Goal: Check status: Check status

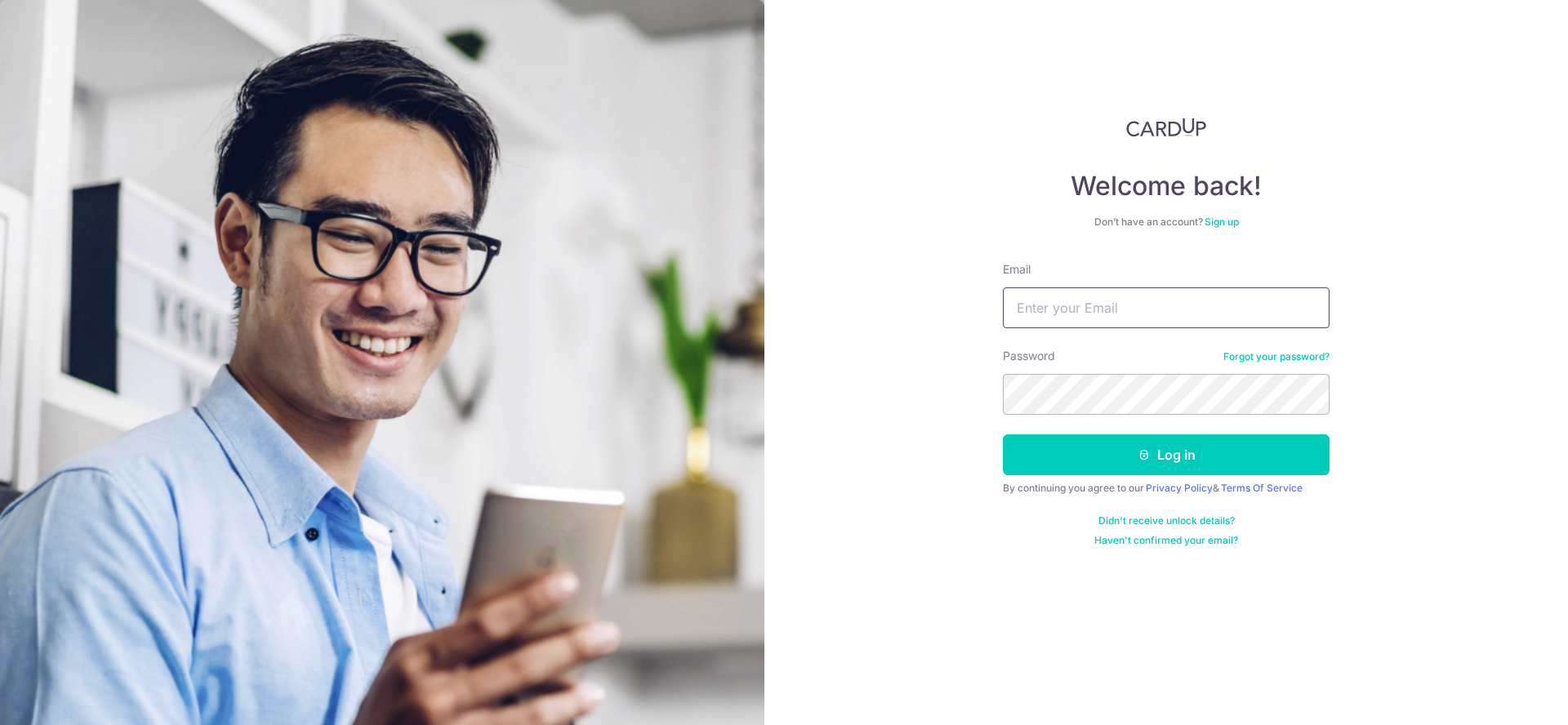
click at [1074, 317] on input "Email" at bounding box center [1165, 308] width 327 height 41
type input "[EMAIL_ADDRESS][DOMAIN_NAME]"
click at [1002, 435] on button "Log in" at bounding box center [1165, 455] width 327 height 41
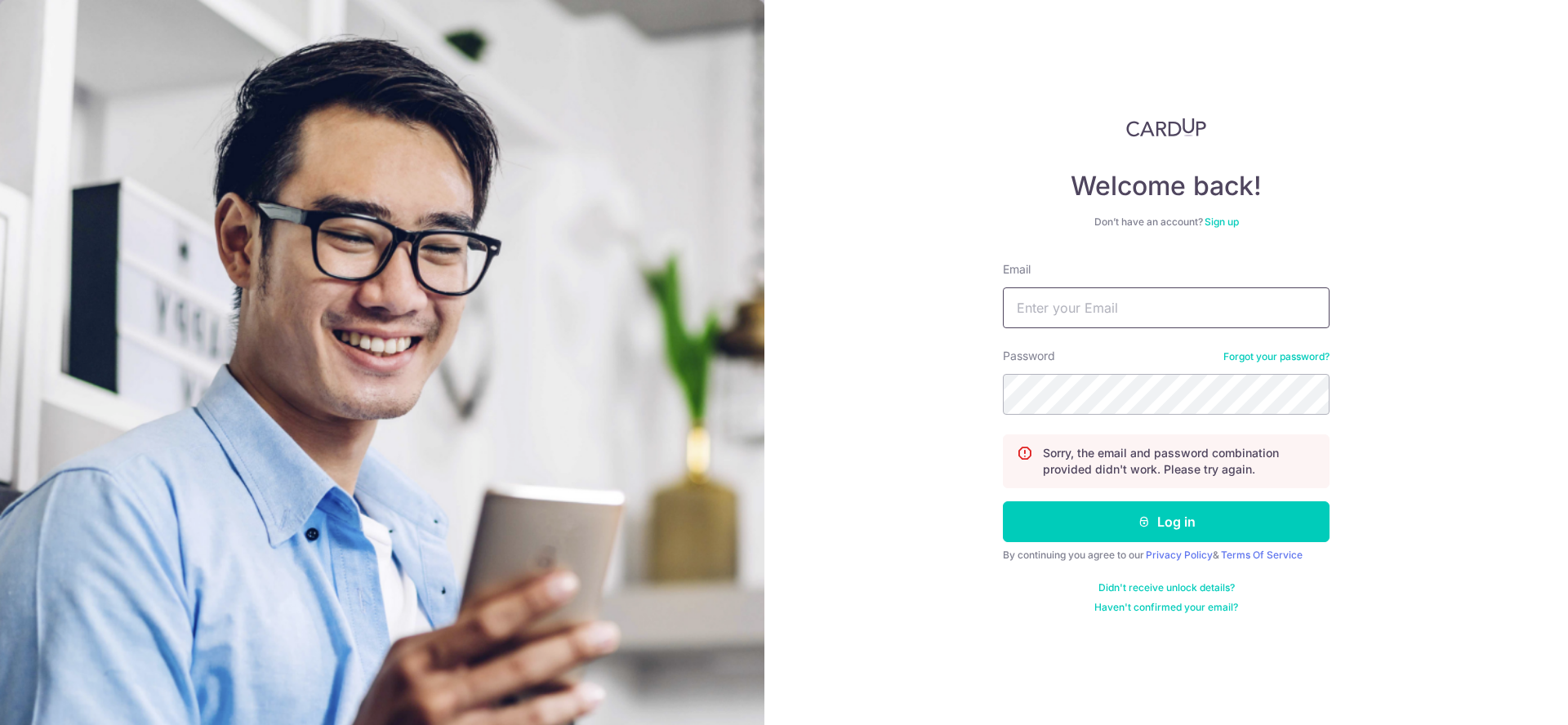
click at [1142, 312] on input "Email" at bounding box center [1165, 308] width 327 height 41
type input "[EMAIL_ADDRESS][DOMAIN_NAME]"
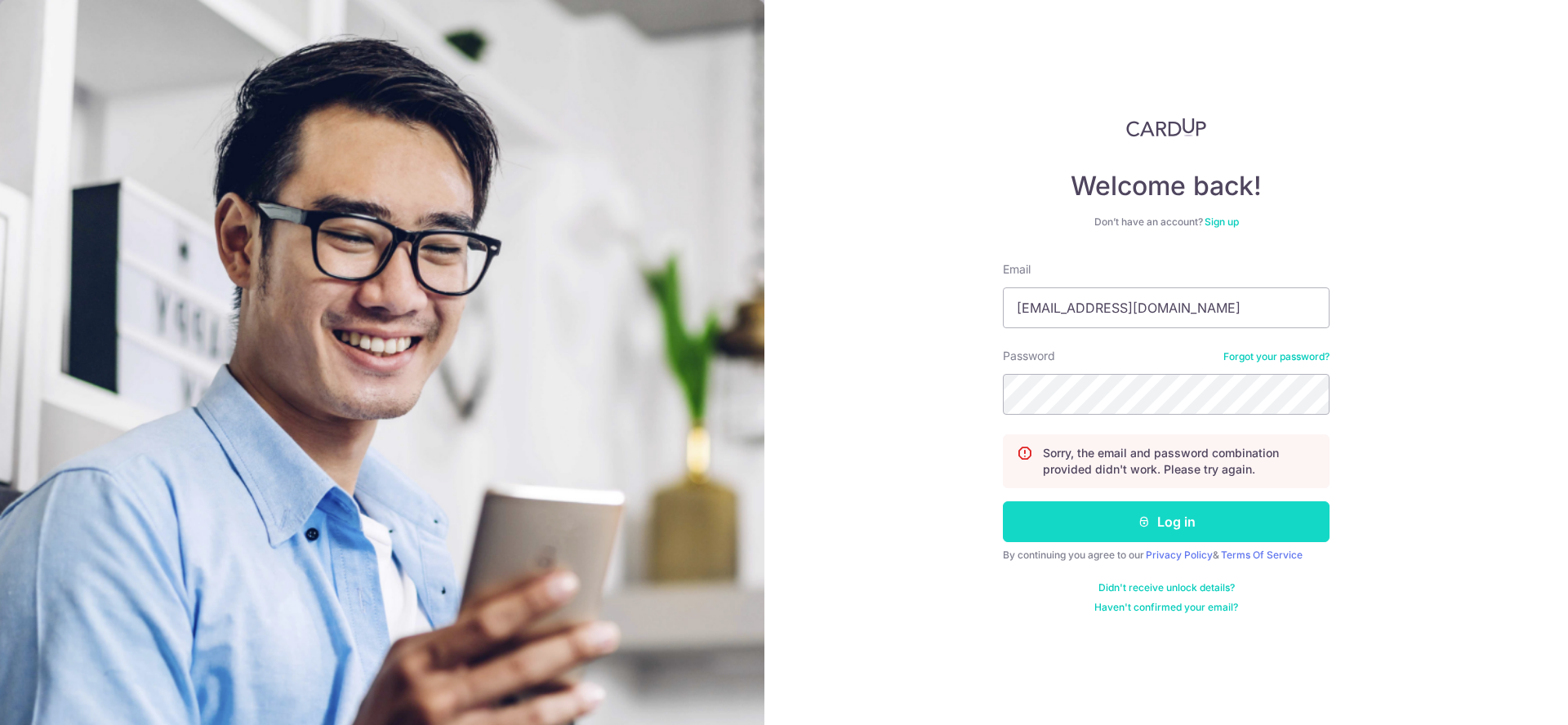
click at [1102, 517] on button "Log in" at bounding box center [1165, 522] width 327 height 41
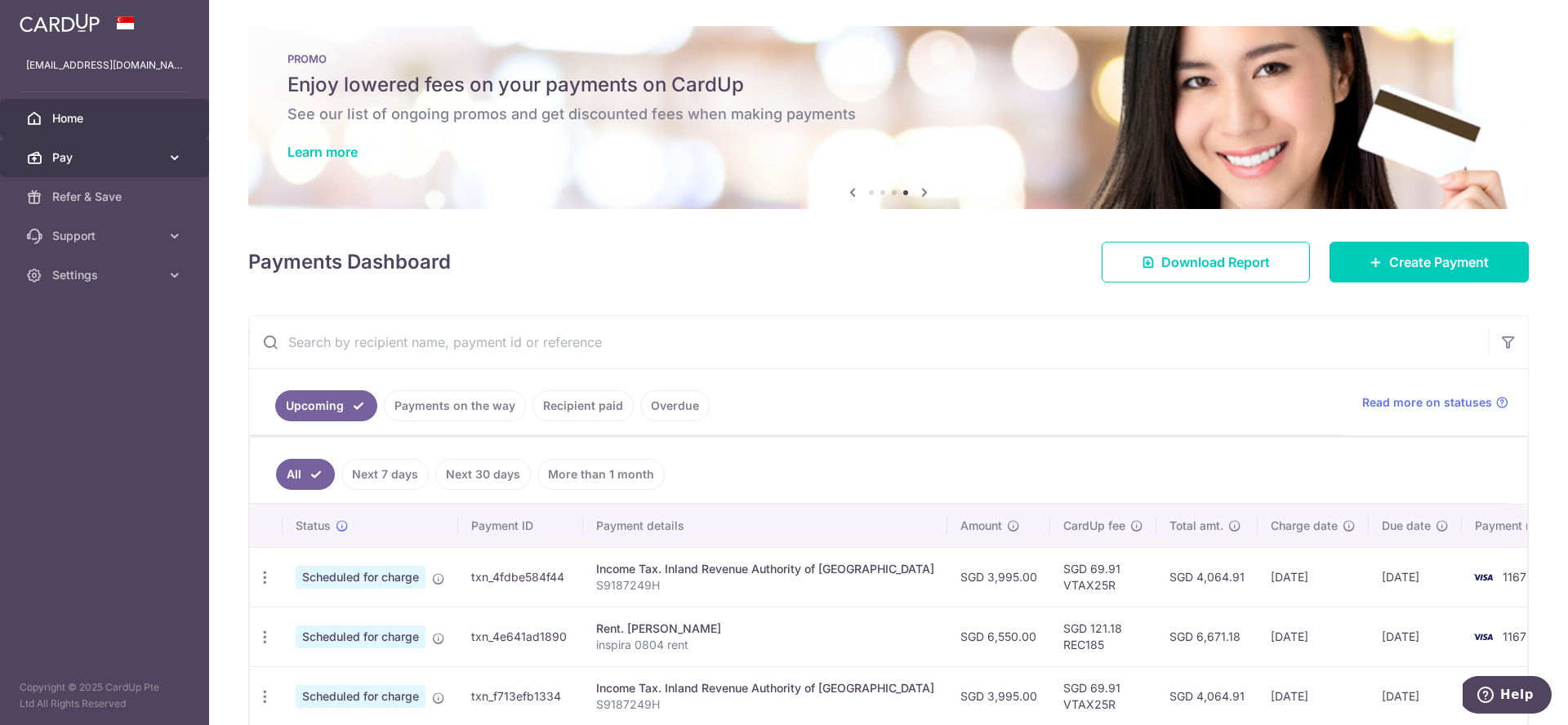
click at [155, 162] on span "Pay" at bounding box center [106, 157] width 108 height 16
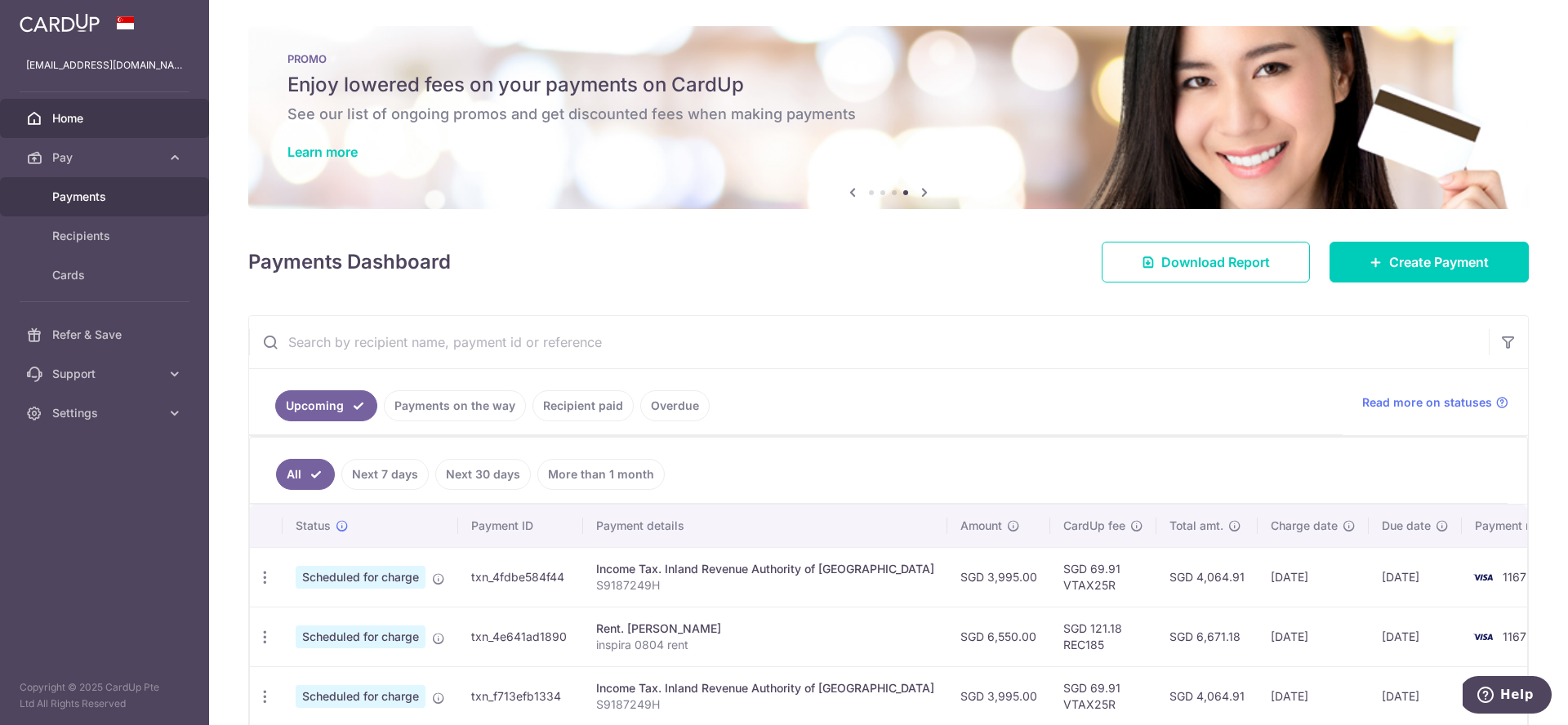
click at [137, 200] on span "Payments" at bounding box center [106, 196] width 108 height 16
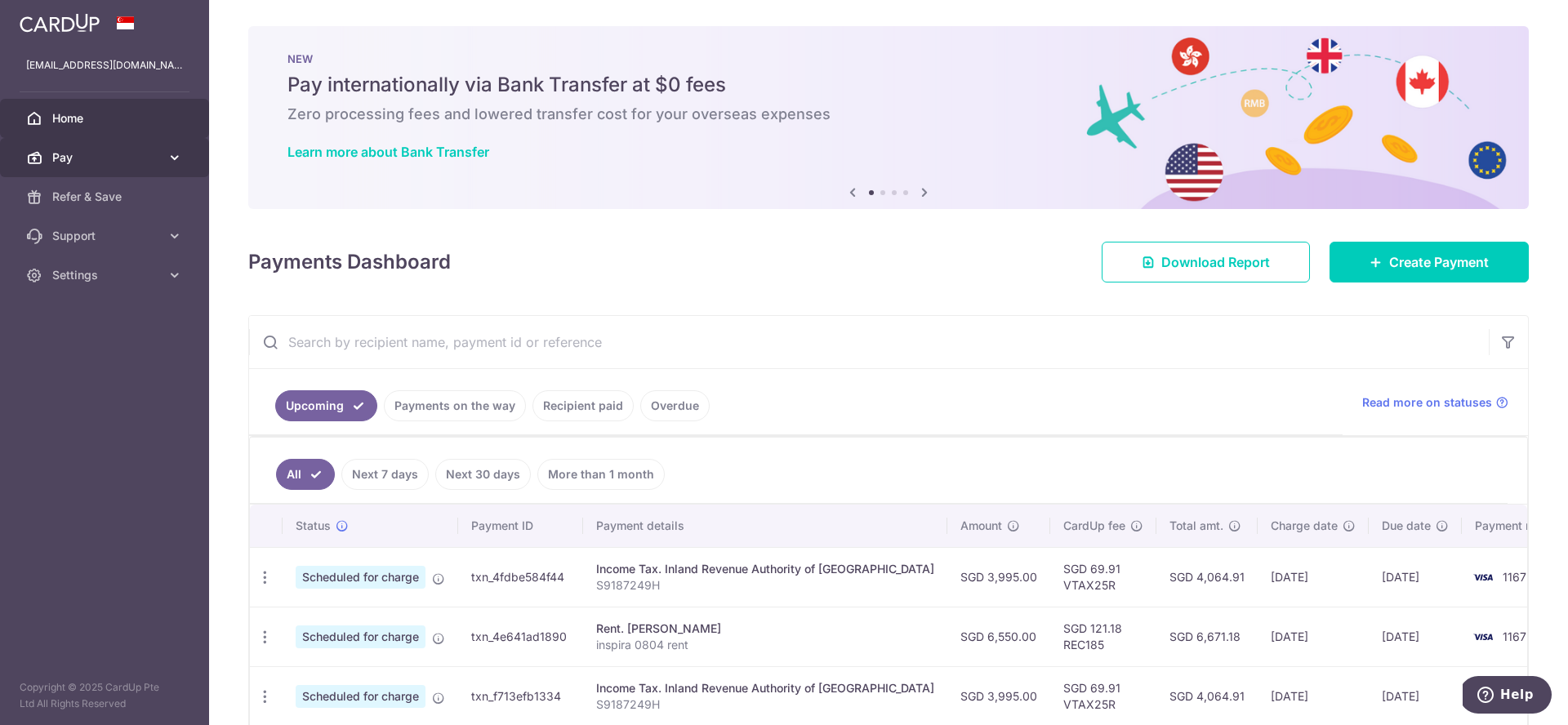
click at [146, 167] on link "Pay" at bounding box center [104, 157] width 209 height 39
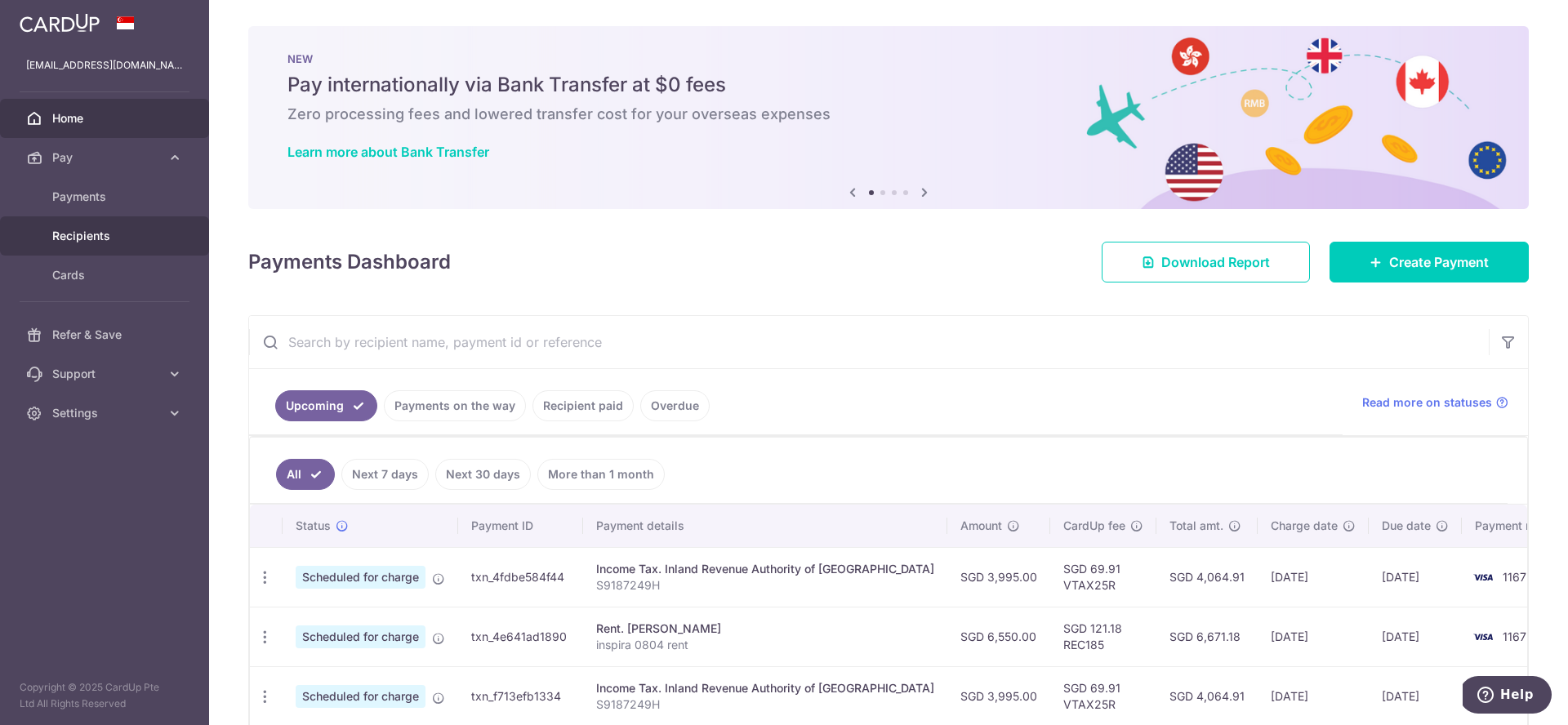
click at [129, 242] on span "Recipients" at bounding box center [106, 235] width 108 height 16
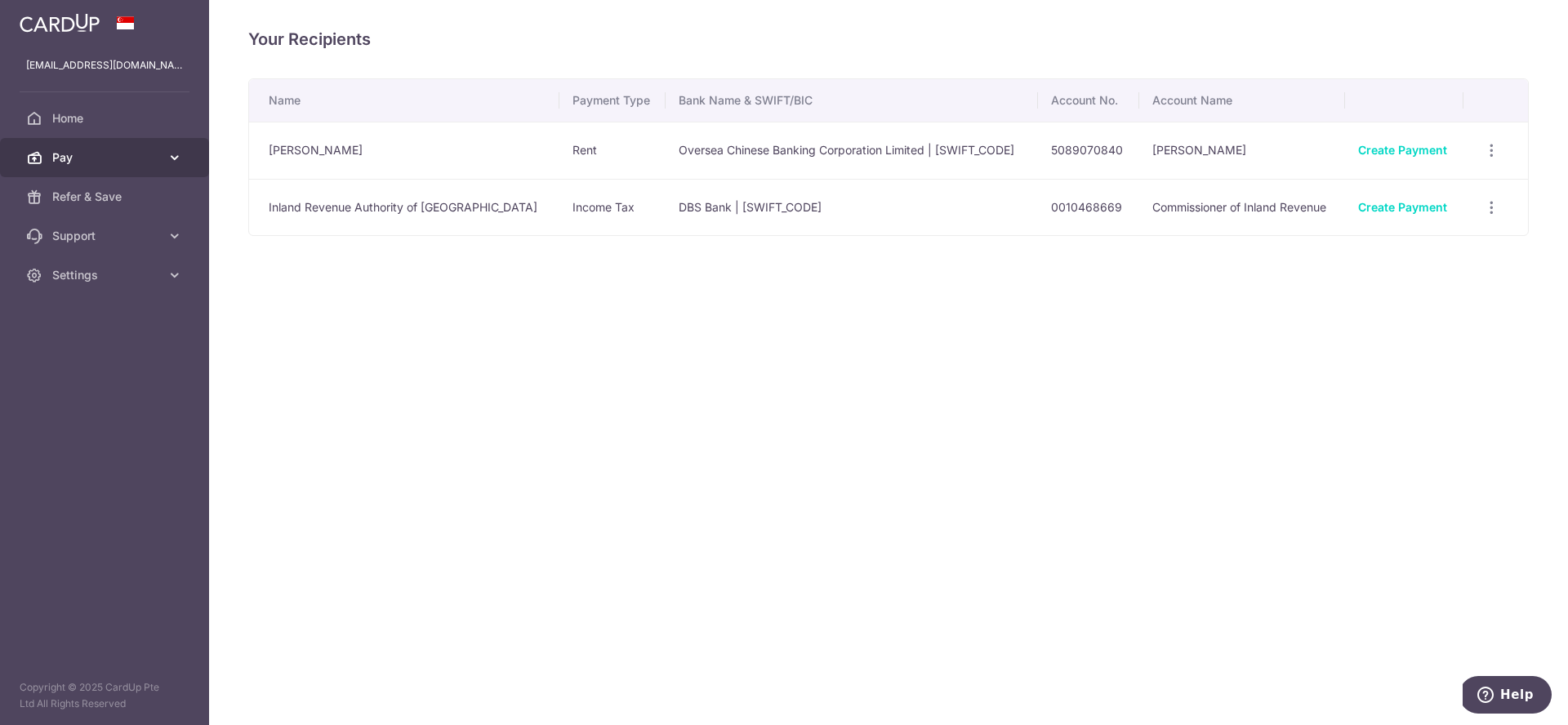
click at [173, 170] on link "Pay" at bounding box center [104, 157] width 209 height 39
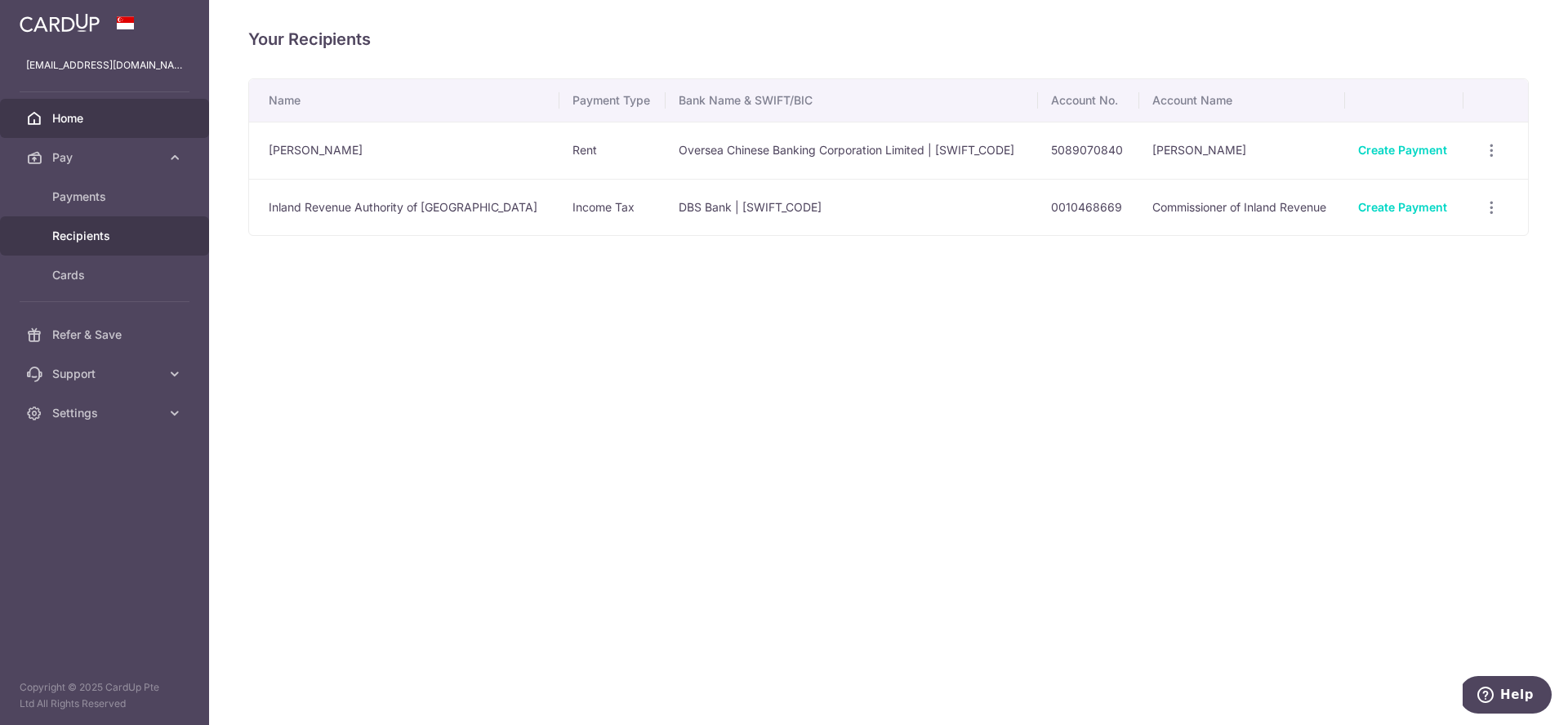
click at [149, 114] on span "Home" at bounding box center [106, 118] width 108 height 16
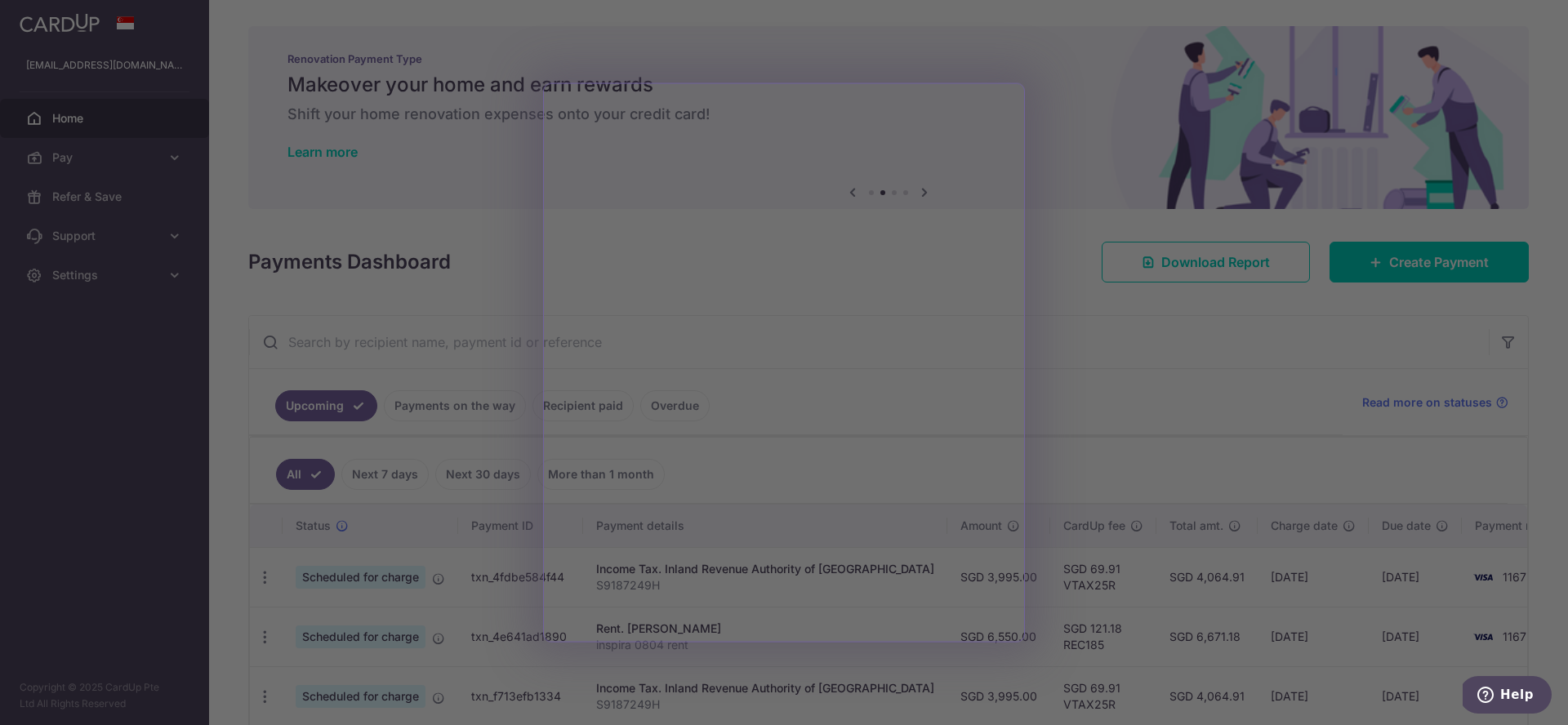
click at [532, 523] on div at bounding box center [791, 366] width 1583 height 732
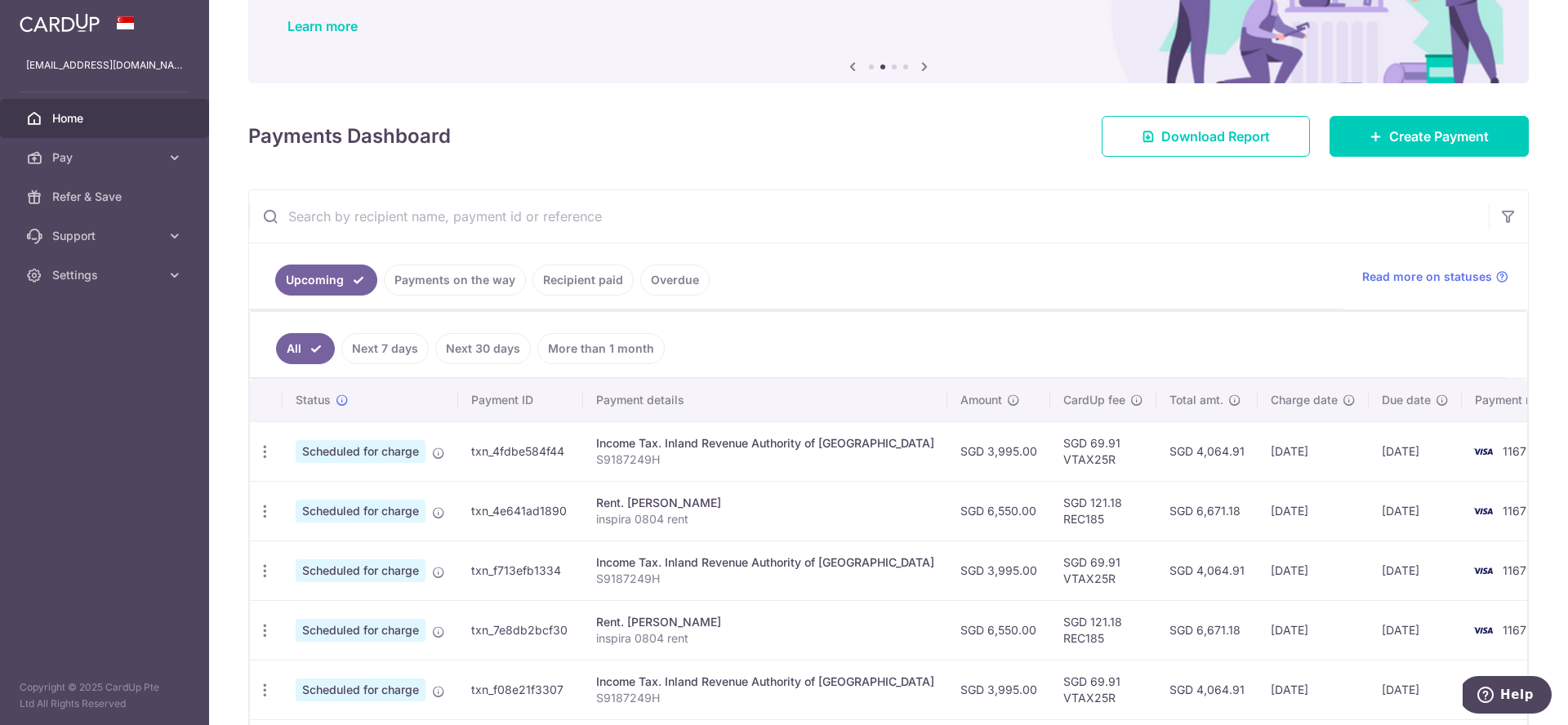
scroll to position [105, 0]
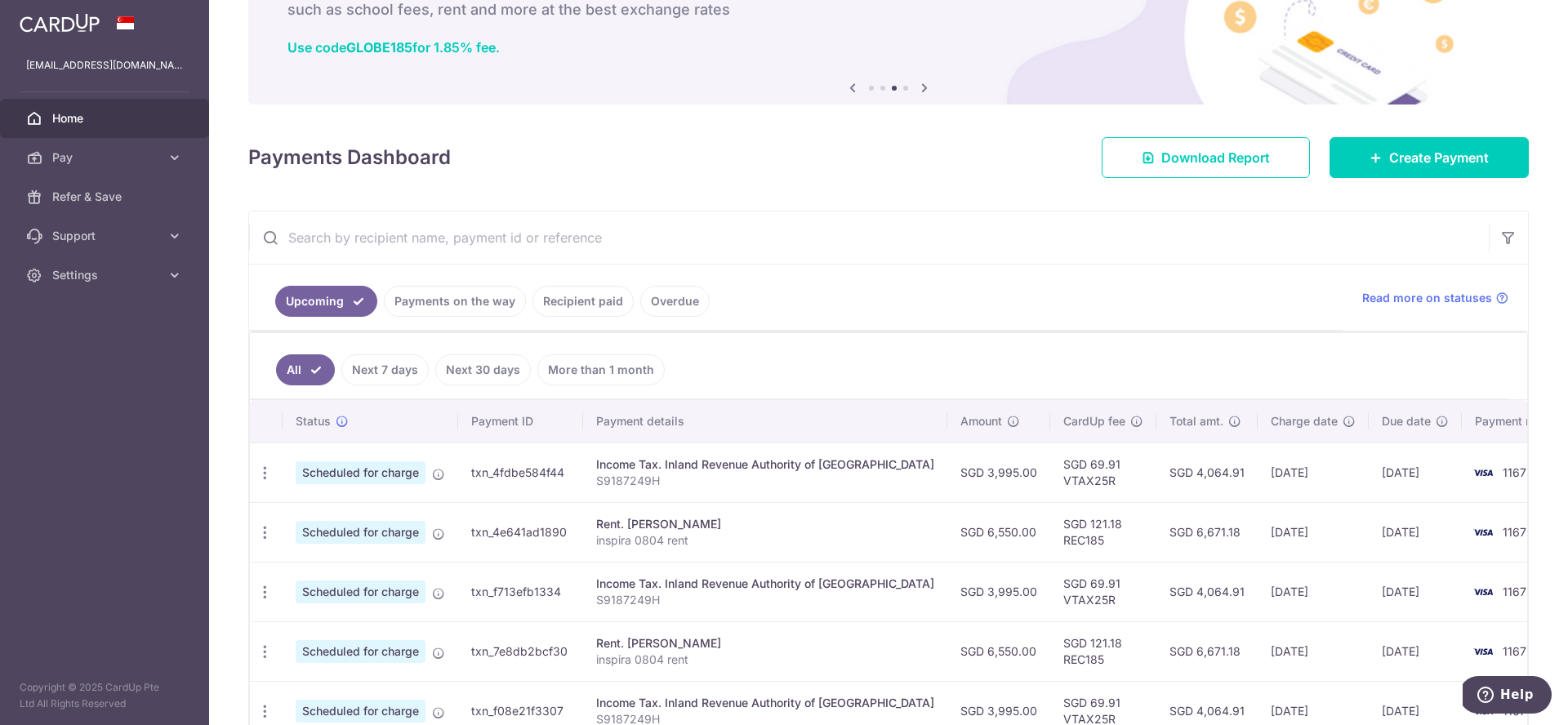
click at [545, 300] on link "Recipient paid" at bounding box center [583, 301] width 101 height 31
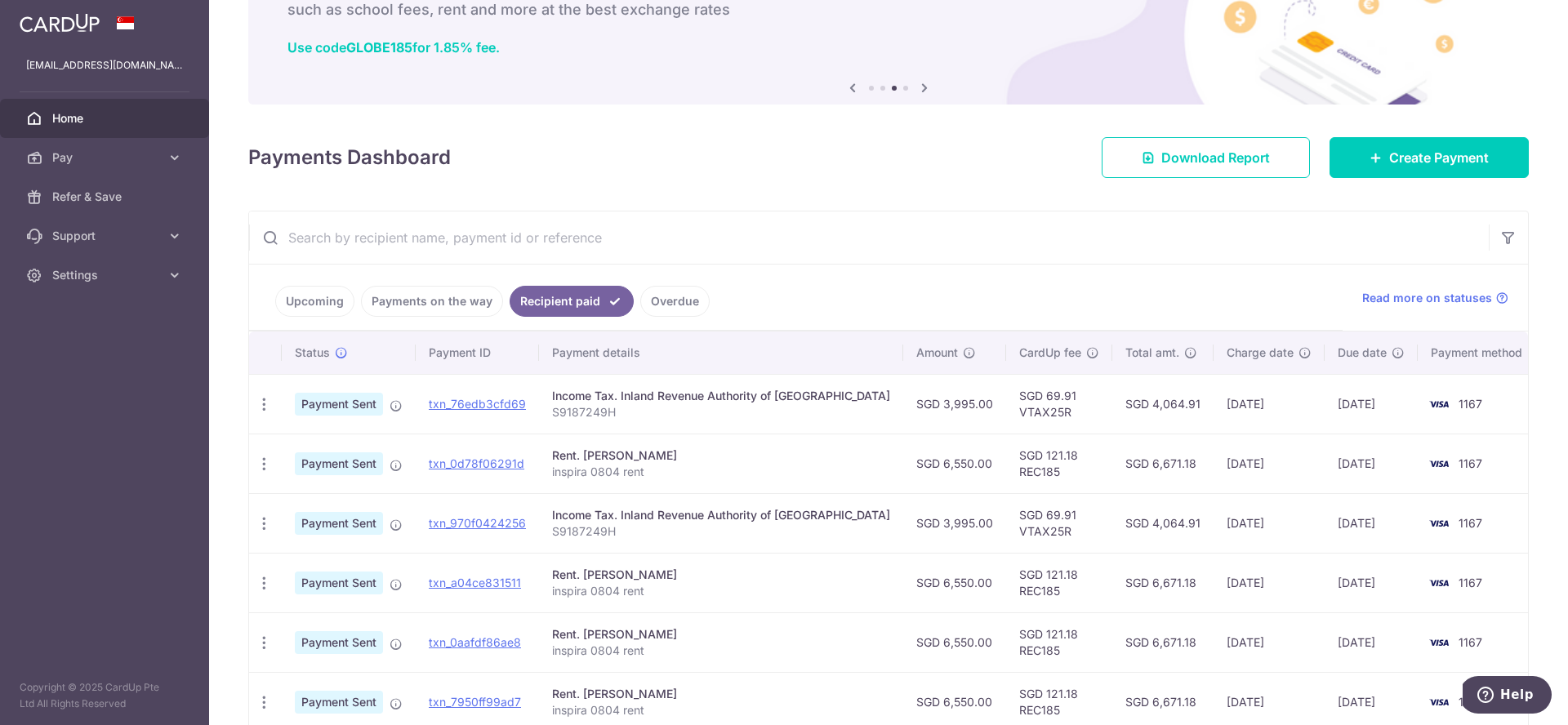
scroll to position [173, 0]
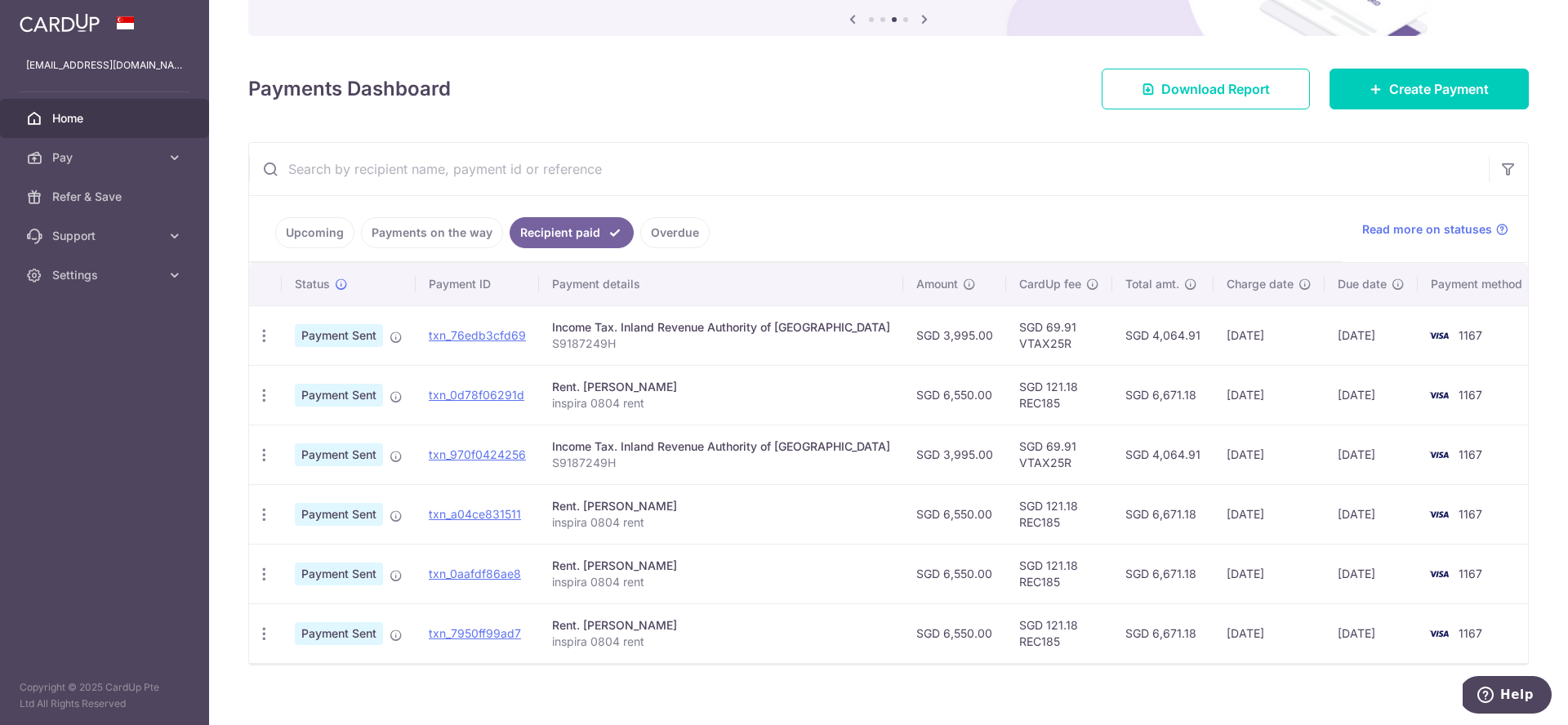
click at [459, 241] on link "Payments on the way" at bounding box center [432, 232] width 142 height 31
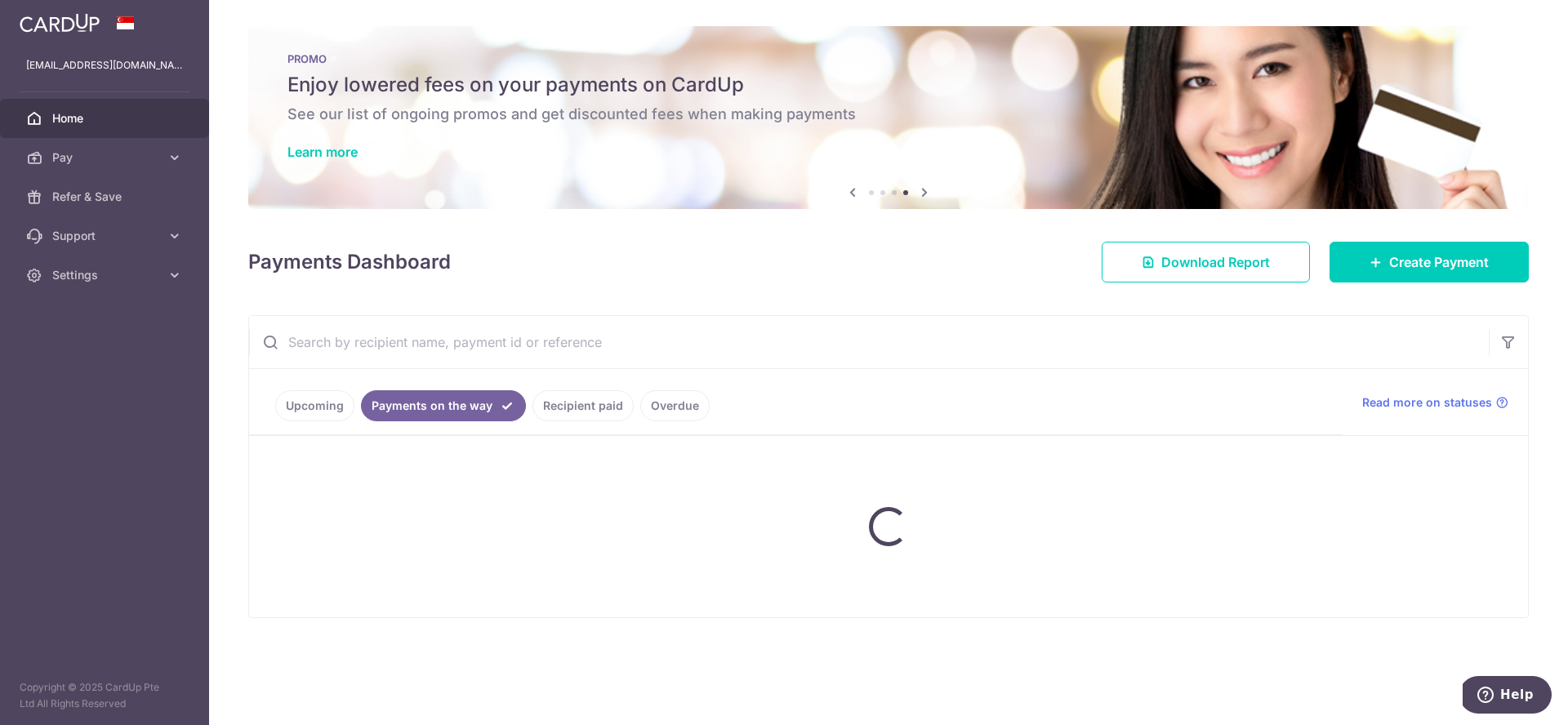
scroll to position [0, 0]
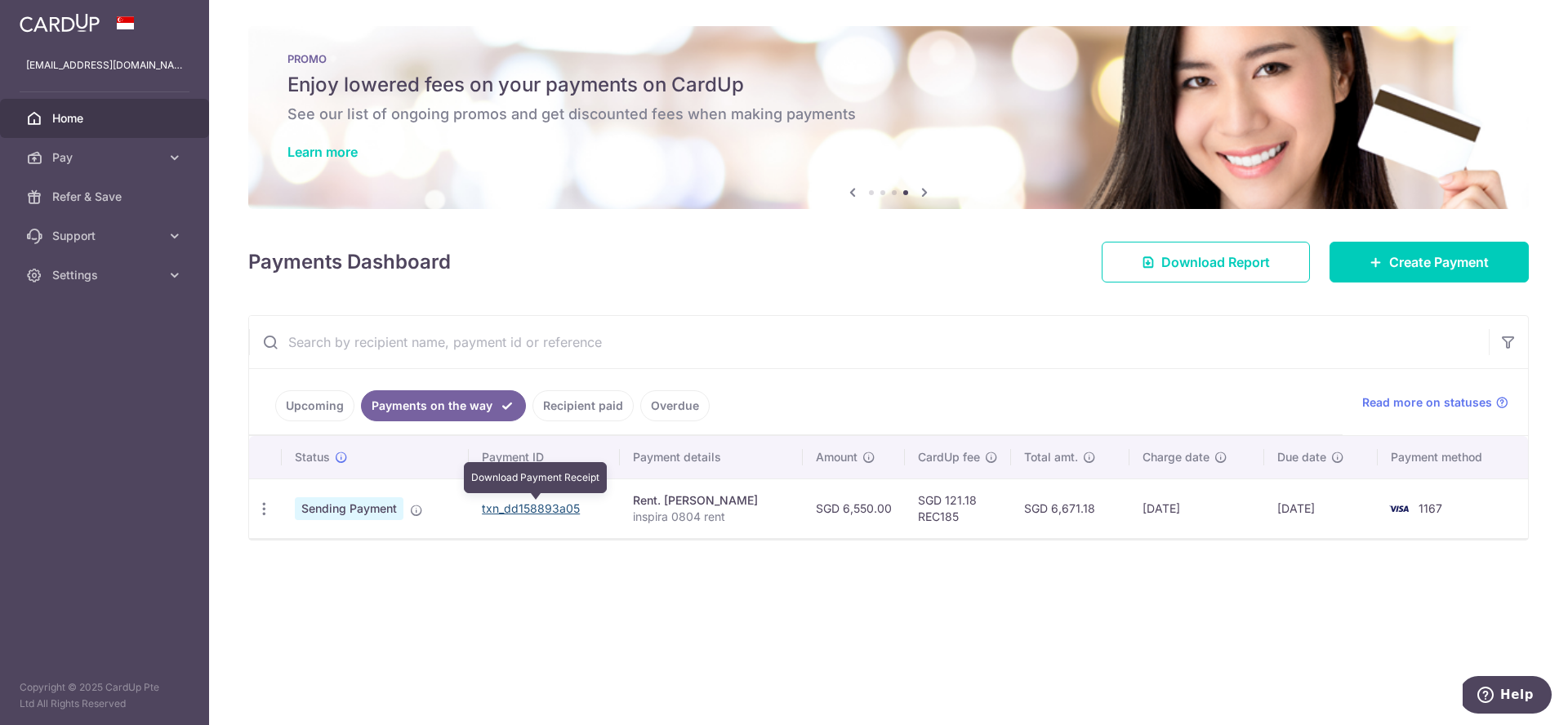
click at [503, 506] on link "txn_dd158893a05" at bounding box center [530, 508] width 98 height 14
click at [544, 511] on link "txn_dd158893a05" at bounding box center [530, 508] width 98 height 14
